Goal: Transaction & Acquisition: Purchase product/service

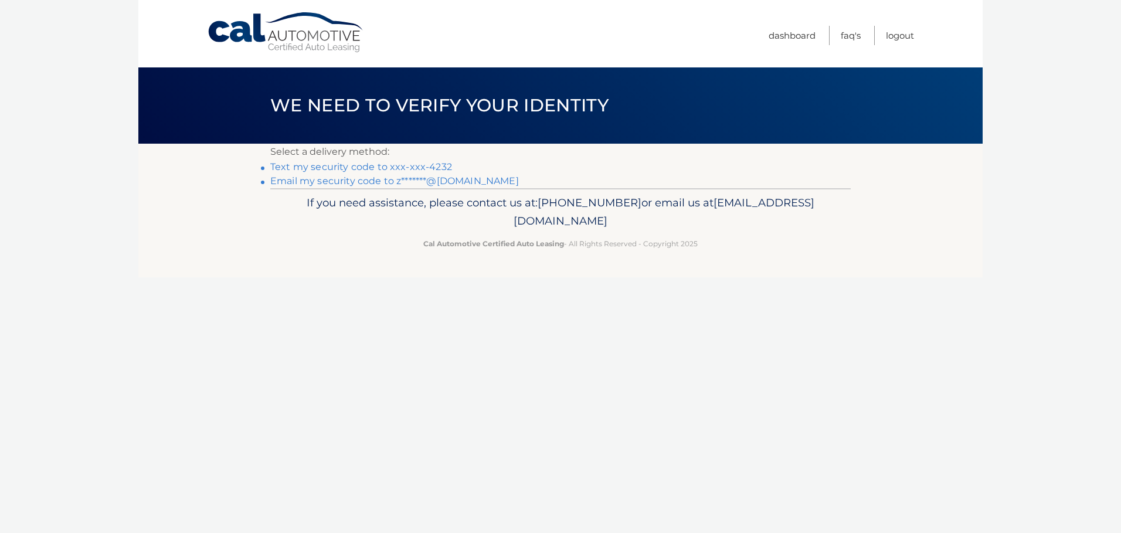
click at [414, 167] on link "Text my security code to xxx-xxx-4232" at bounding box center [361, 166] width 182 height 11
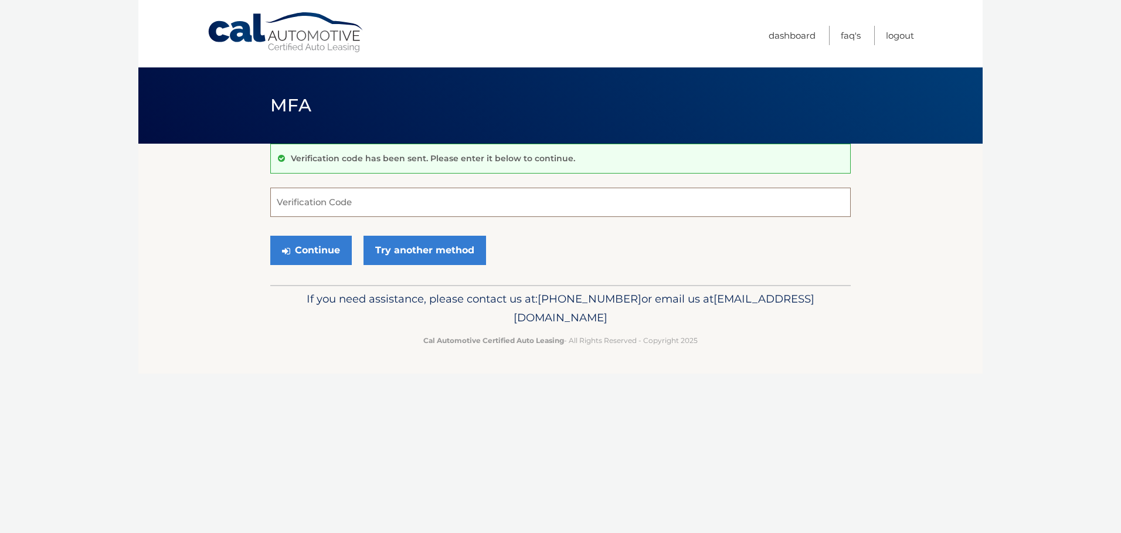
click at [421, 200] on input "Verification Code" at bounding box center [560, 202] width 580 height 29
type input "449122"
click at [323, 244] on button "Continue" at bounding box center [310, 250] width 81 height 29
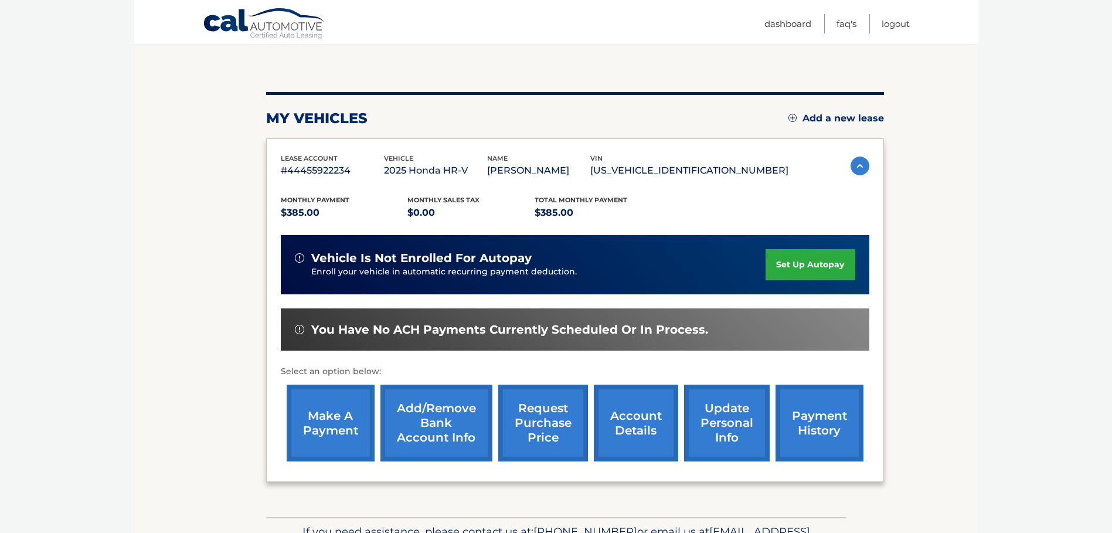
scroll to position [117, 0]
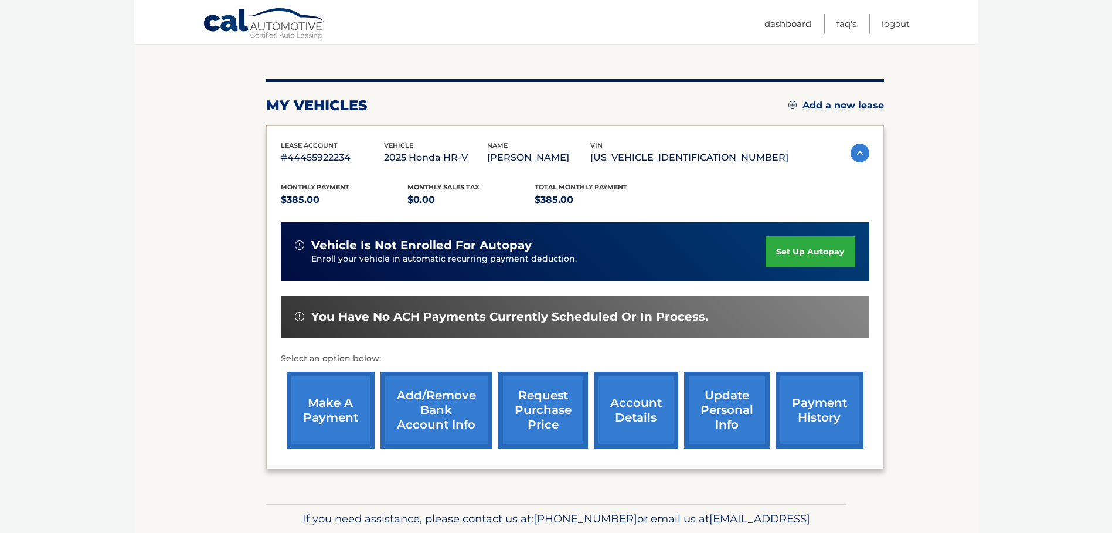
click at [315, 405] on link "make a payment" at bounding box center [331, 410] width 88 height 77
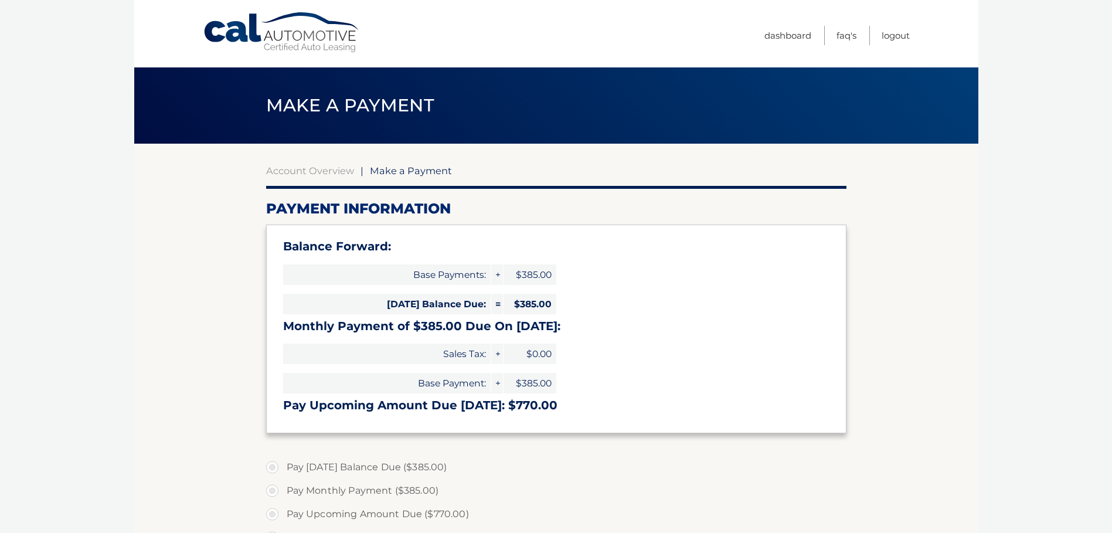
select select "MThkM2ZkMTEtNjA5NC00MGRhLTg2MDktMGNlNDllZDE1MDVl"
click at [273, 472] on label "Pay Today's Balance Due ($385.00)" at bounding box center [556, 466] width 580 height 23
click at [273, 472] on input "Pay Today's Balance Due ($385.00)" at bounding box center [277, 464] width 12 height 19
radio input "true"
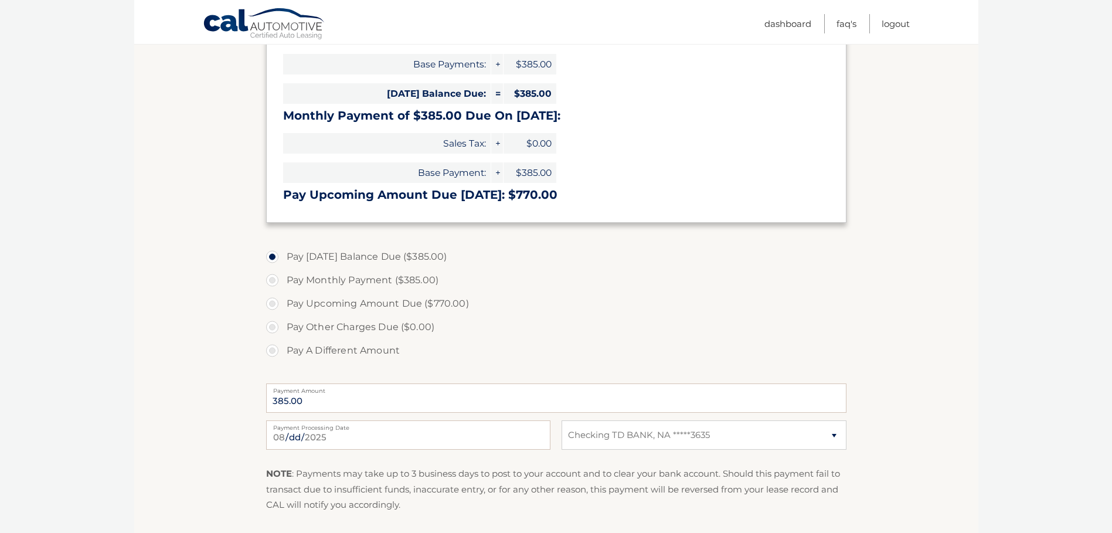
scroll to position [234, 0]
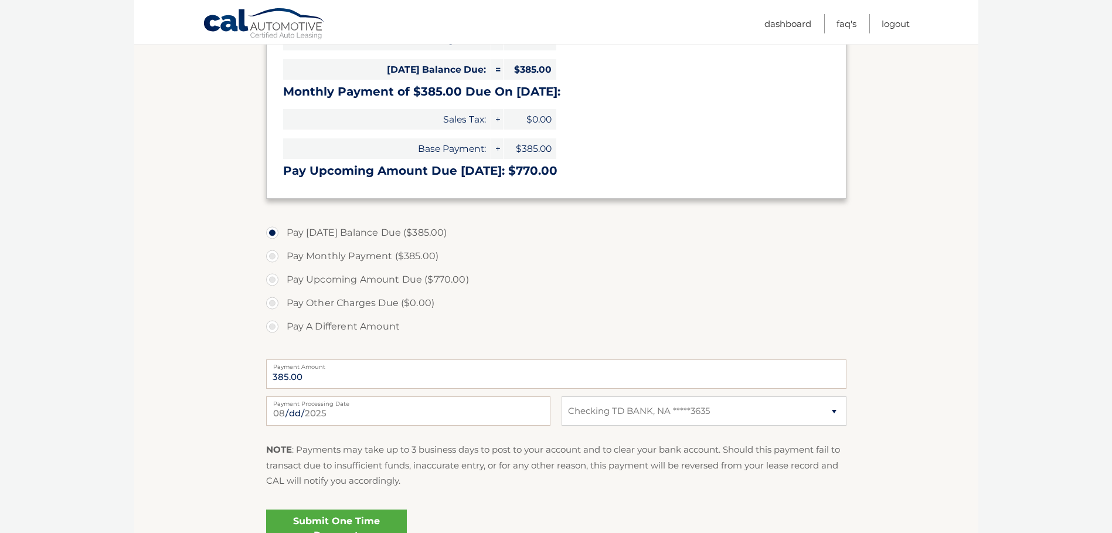
click at [272, 327] on label "Pay A Different Amount" at bounding box center [556, 326] width 580 height 23
click at [272, 327] on input "Pay A Different Amount" at bounding box center [277, 324] width 12 height 19
radio input "true"
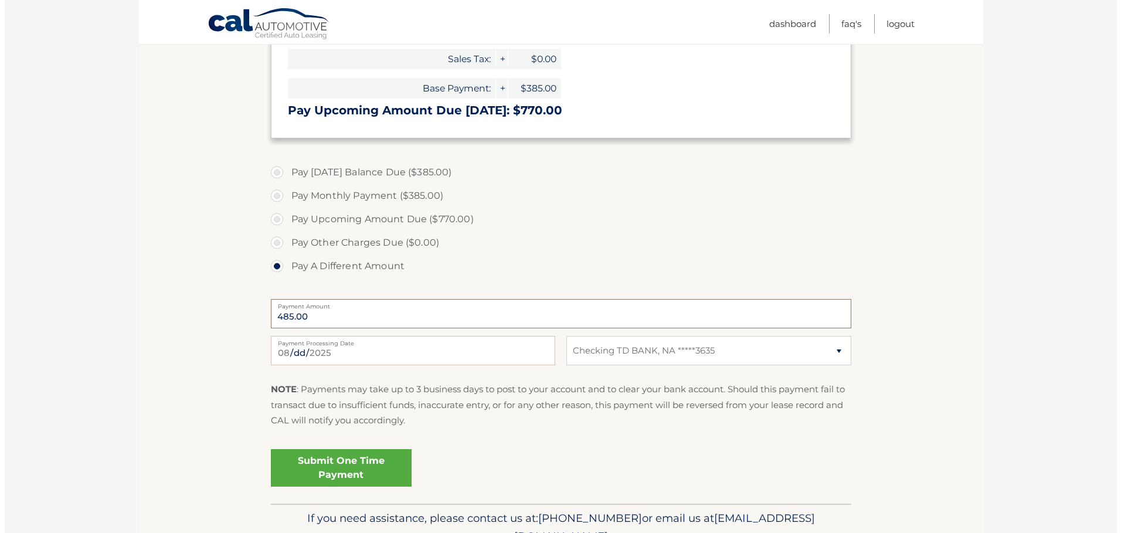
scroll to position [355, 0]
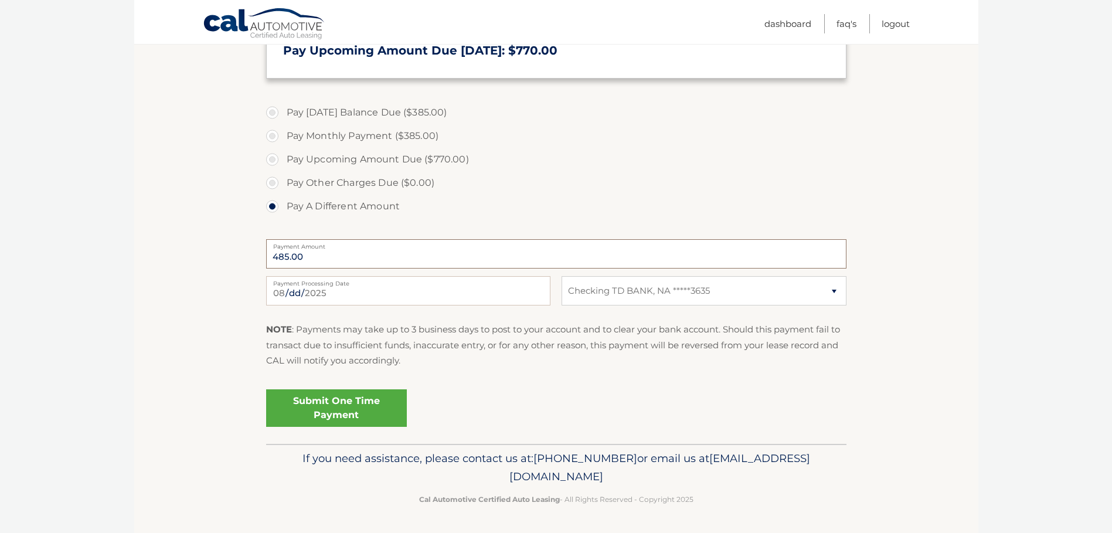
type input "485.00"
click at [362, 406] on link "Submit One Time Payment" at bounding box center [336, 408] width 141 height 38
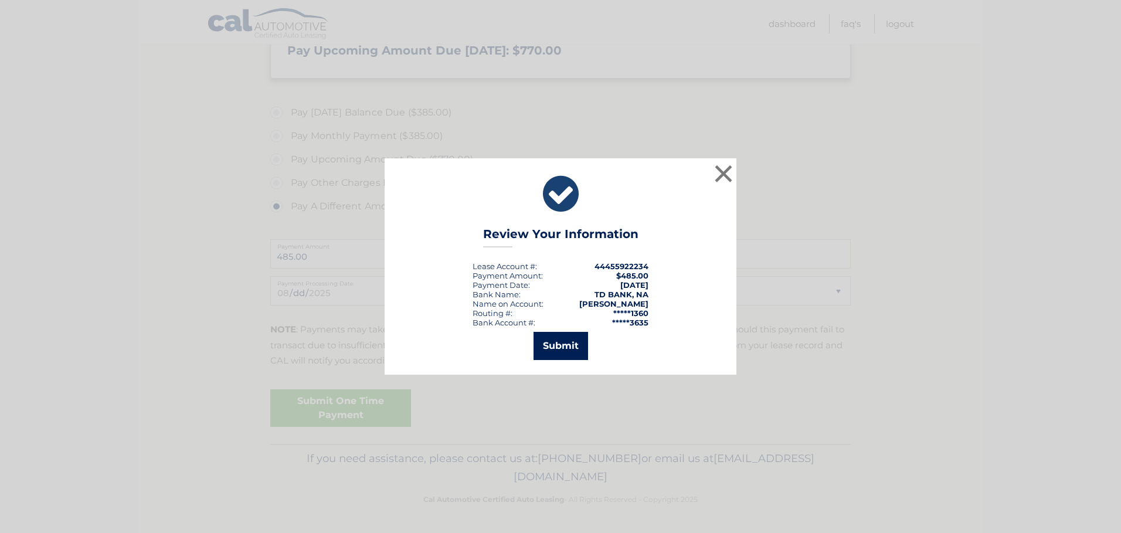
click at [555, 345] on button "Submit" at bounding box center [560, 346] width 55 height 28
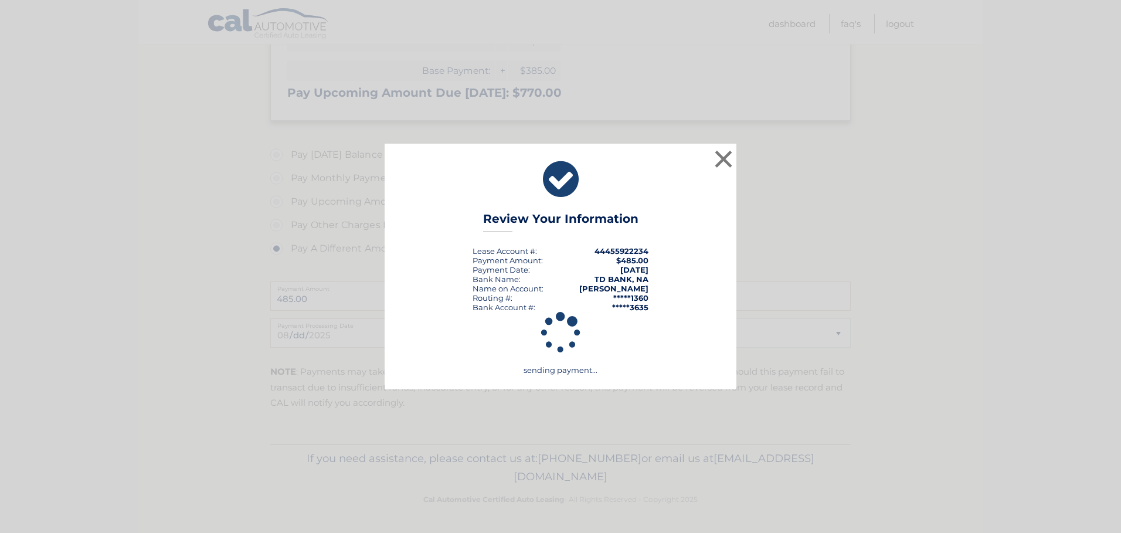
scroll to position [312, 0]
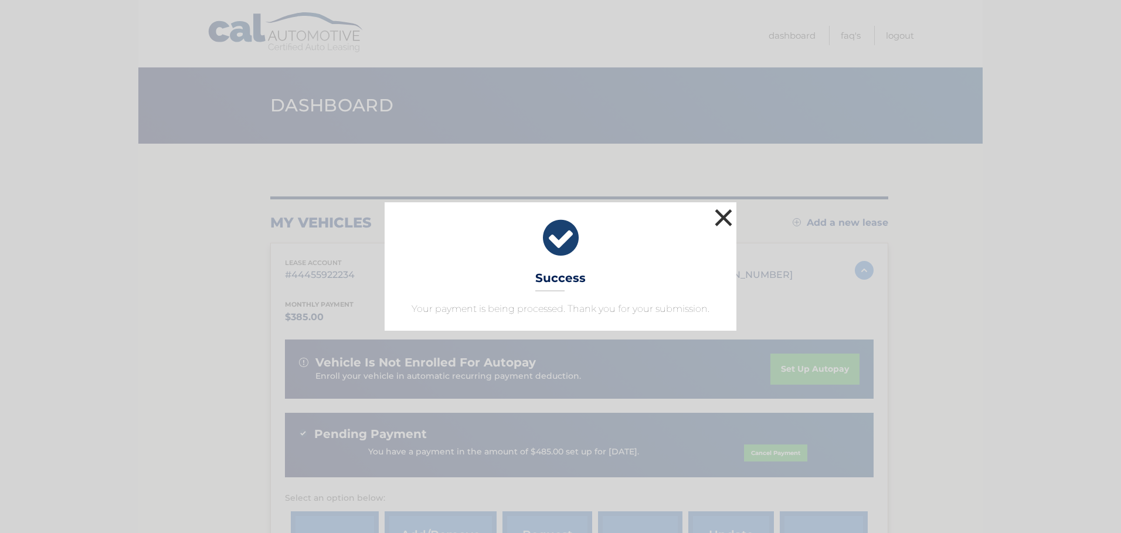
click at [720, 217] on button "×" at bounding box center [723, 217] width 23 height 23
